Goal: Task Accomplishment & Management: Manage account settings

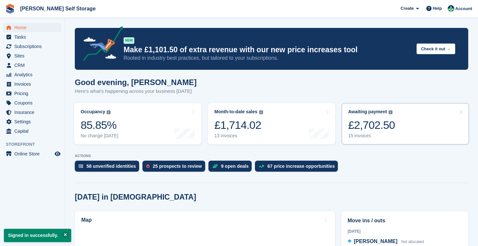
click at [403, 131] on link "Awaiting payment The total outstanding balance on all open invoices. £2,702.50 …" at bounding box center [405, 123] width 127 height 41
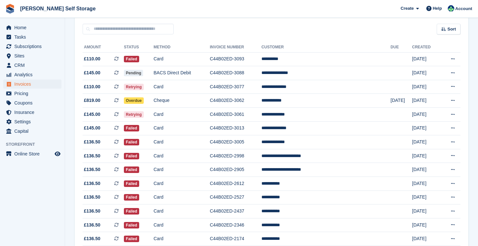
scroll to position [58, 0]
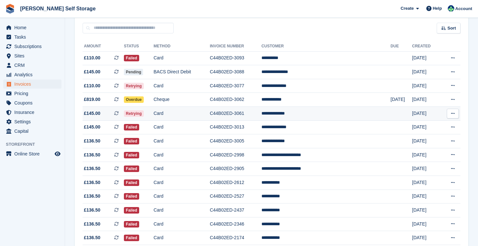
click at [210, 110] on td "Card" at bounding box center [181, 114] width 56 height 14
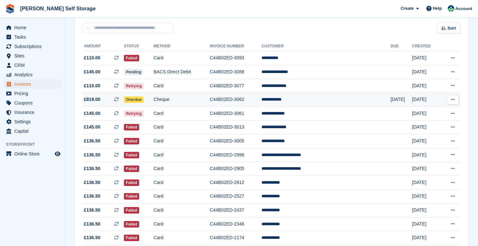
click at [295, 99] on td "**********" at bounding box center [325, 100] width 129 height 14
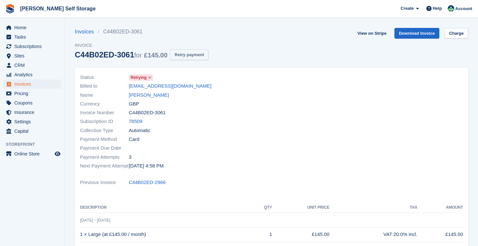
click at [202, 54] on button "Retry payment" at bounding box center [189, 54] width 38 height 11
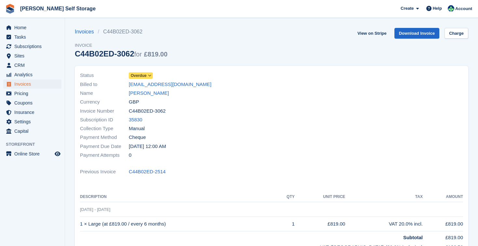
click at [154, 77] on div "Status Overdue" at bounding box center [174, 75] width 188 height 9
click at [150, 78] on span at bounding box center [149, 75] width 5 height 5
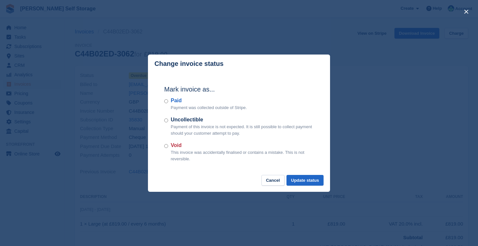
click at [388, 88] on div "close" at bounding box center [239, 123] width 478 height 246
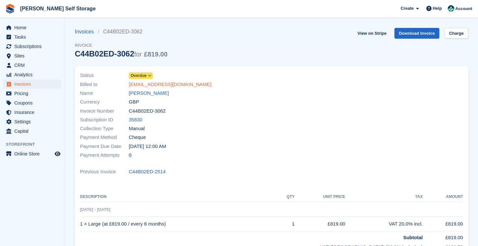
click at [154, 86] on link "[EMAIL_ADDRESS][DOMAIN_NAME]" at bounding box center [170, 84] width 83 height 7
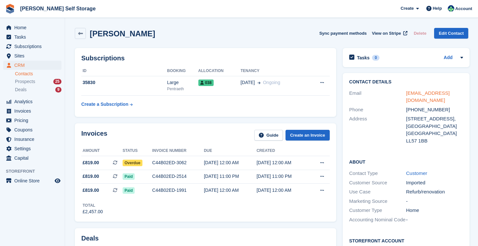
click at [429, 94] on link "[EMAIL_ADDRESS][DOMAIN_NAME]" at bounding box center [428, 96] width 44 height 13
